Goal: Navigation & Orientation: Go to known website

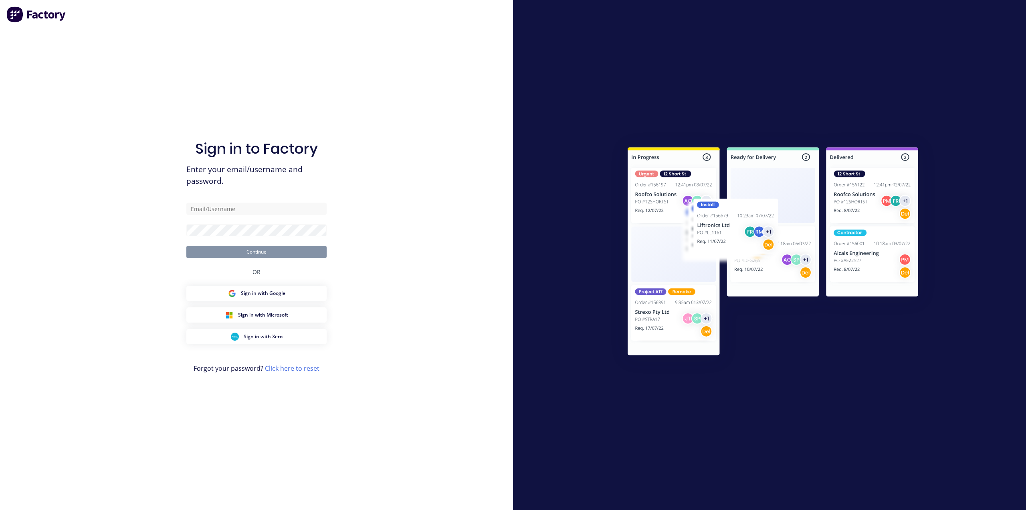
click at [17, 12] on img at bounding box center [36, 14] width 60 height 16
click at [48, 12] on img at bounding box center [36, 14] width 60 height 16
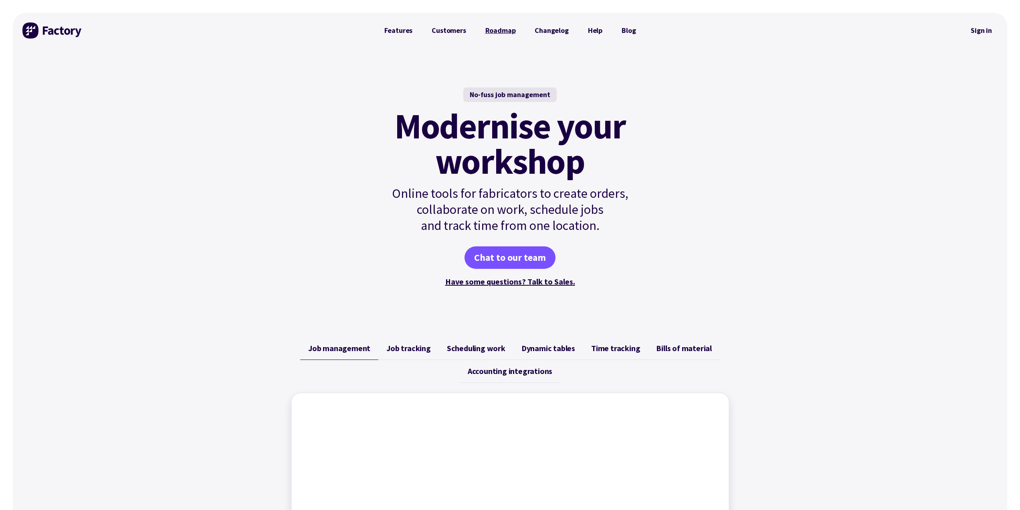
click at [508, 28] on link "Roadmap" at bounding box center [501, 30] width 50 height 16
